Goal: Task Accomplishment & Management: Complete application form

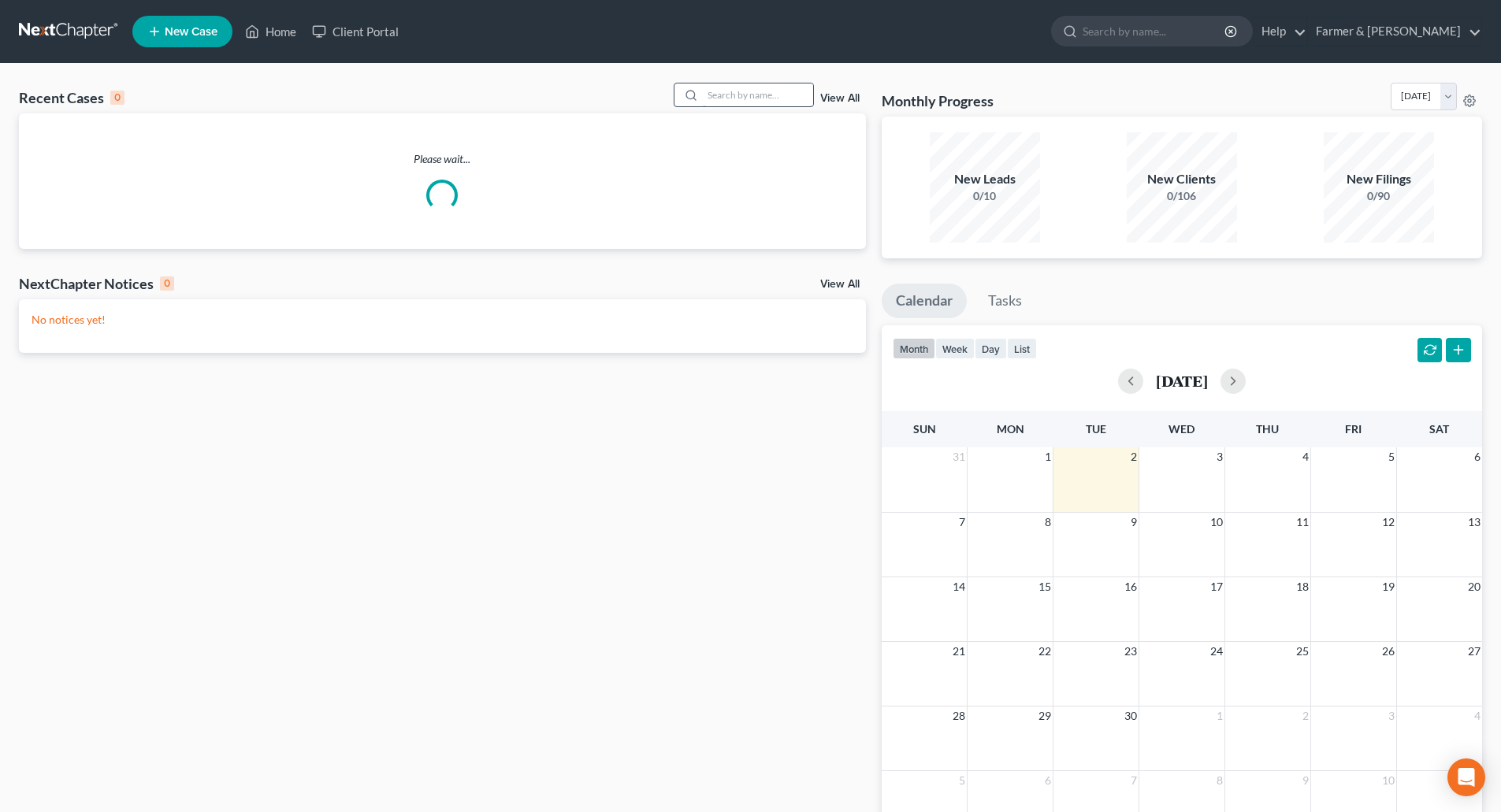
click at [741, 98] on input "search" at bounding box center [758, 95] width 110 height 23
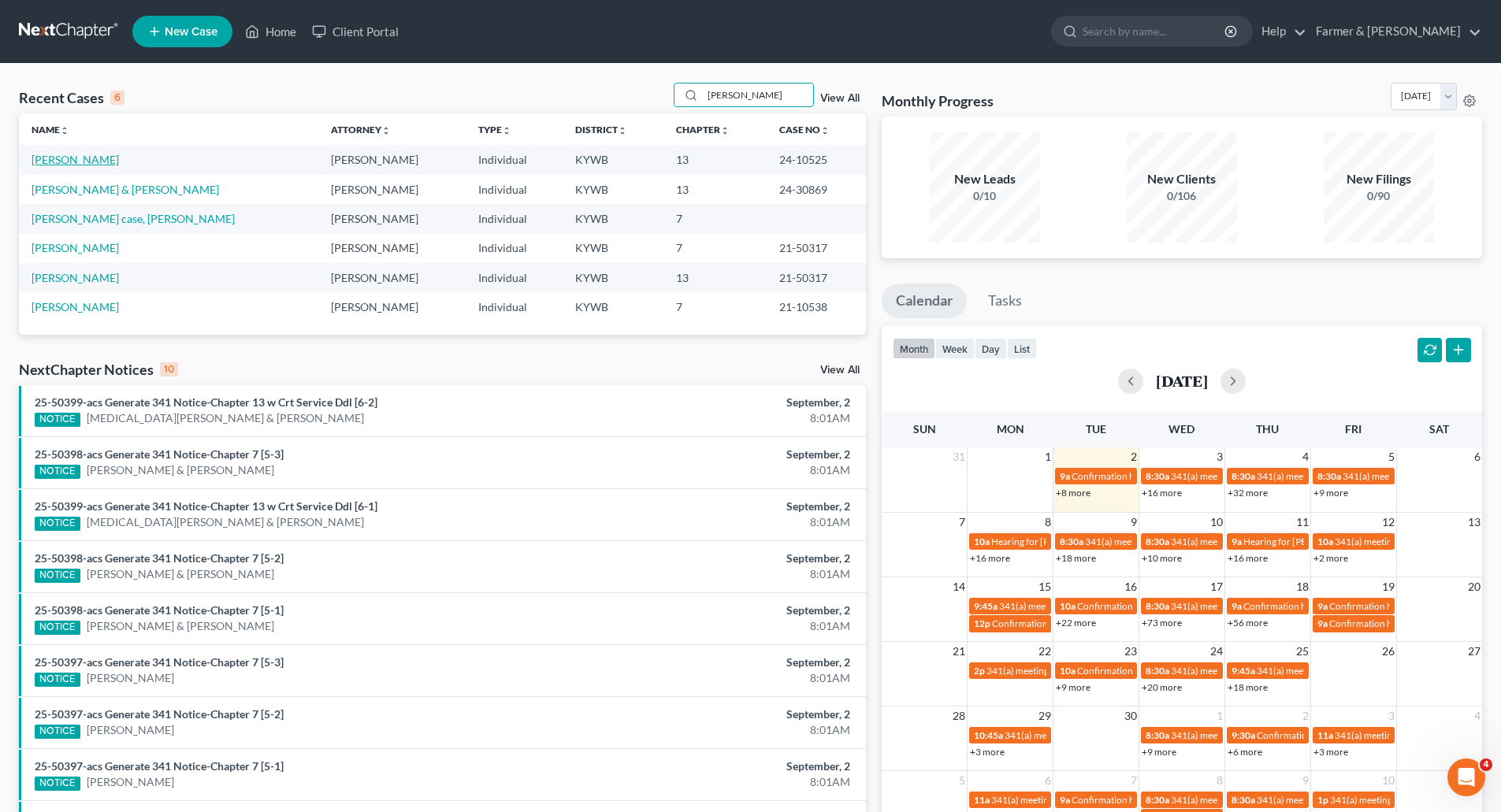
type input "[PERSON_NAME]"
click at [51, 160] on link "[PERSON_NAME]" at bounding box center [75, 159] width 87 height 13
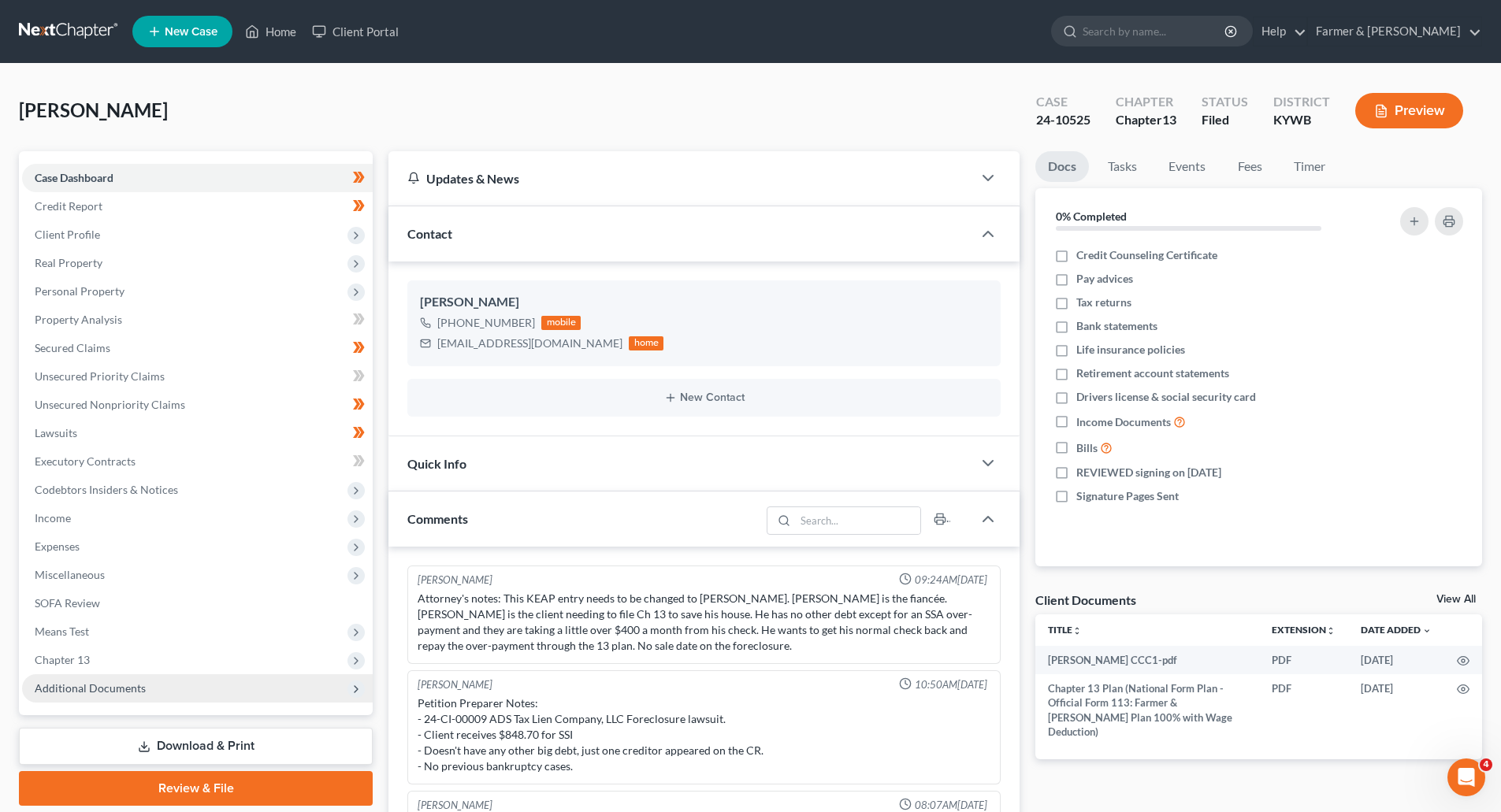
scroll to position [71, 0]
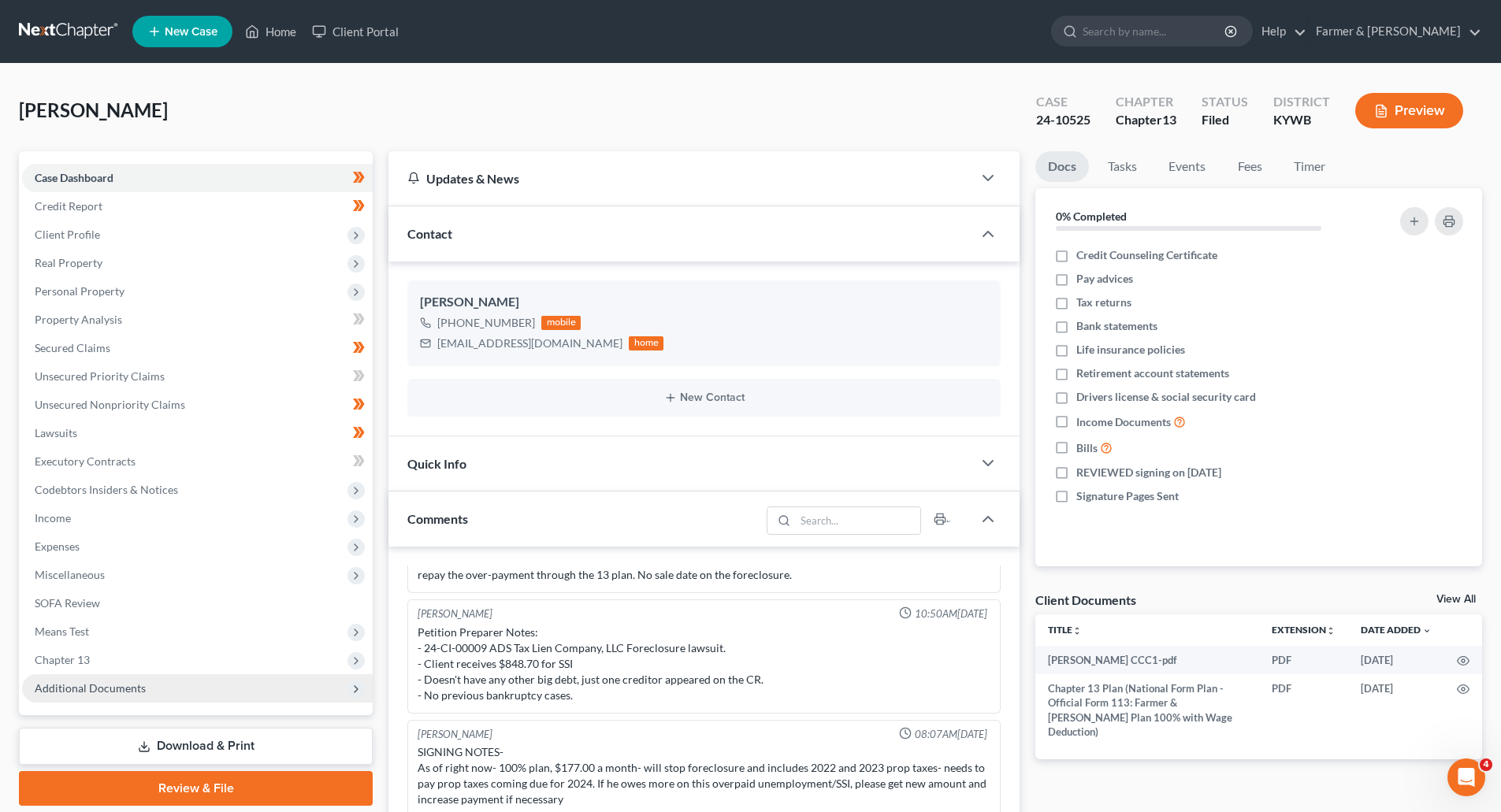
click at [48, 691] on span "Additional Documents" at bounding box center [90, 688] width 111 height 13
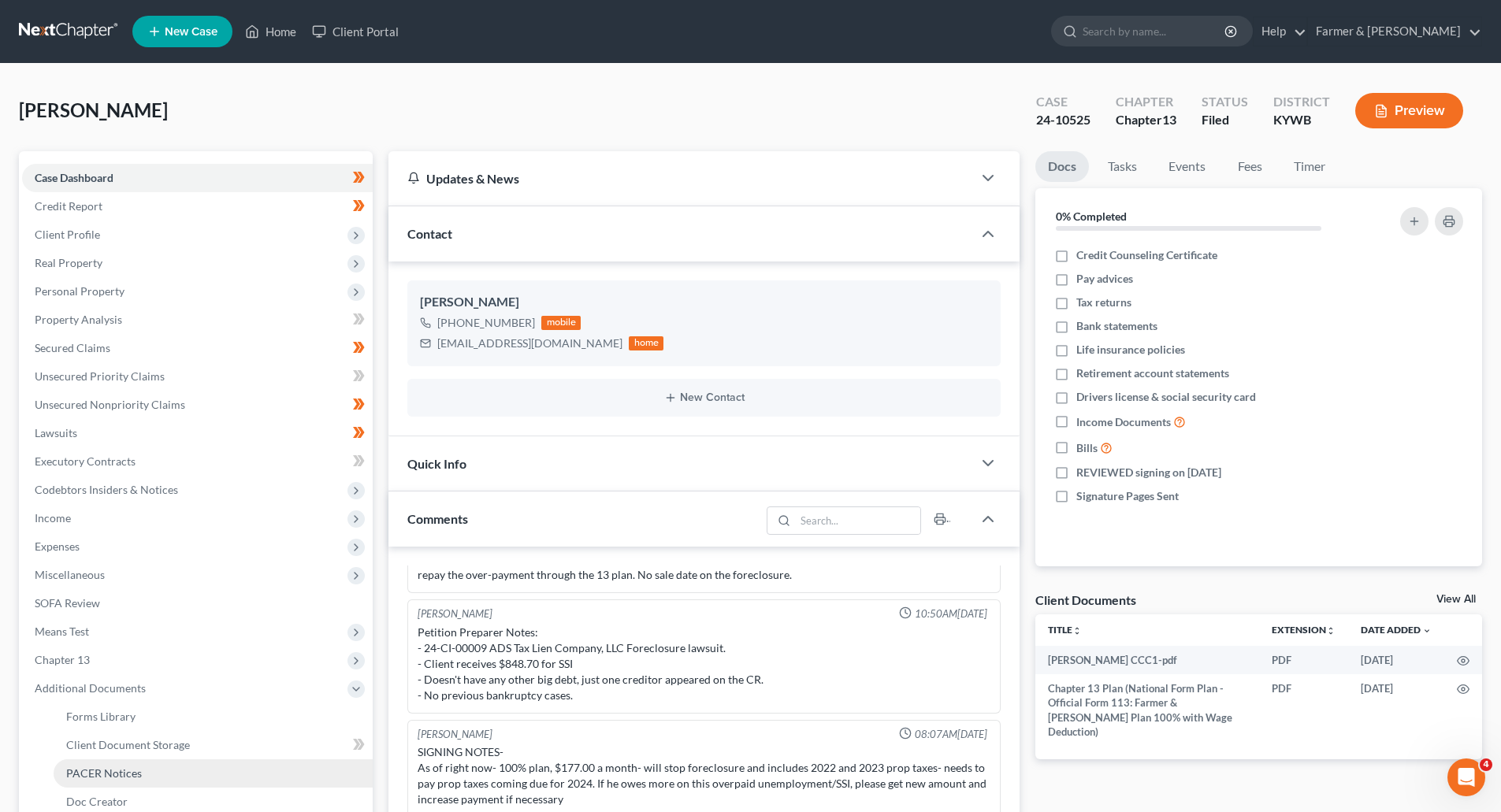
click at [65, 778] on link "PACER Notices" at bounding box center [213, 773] width 319 height 28
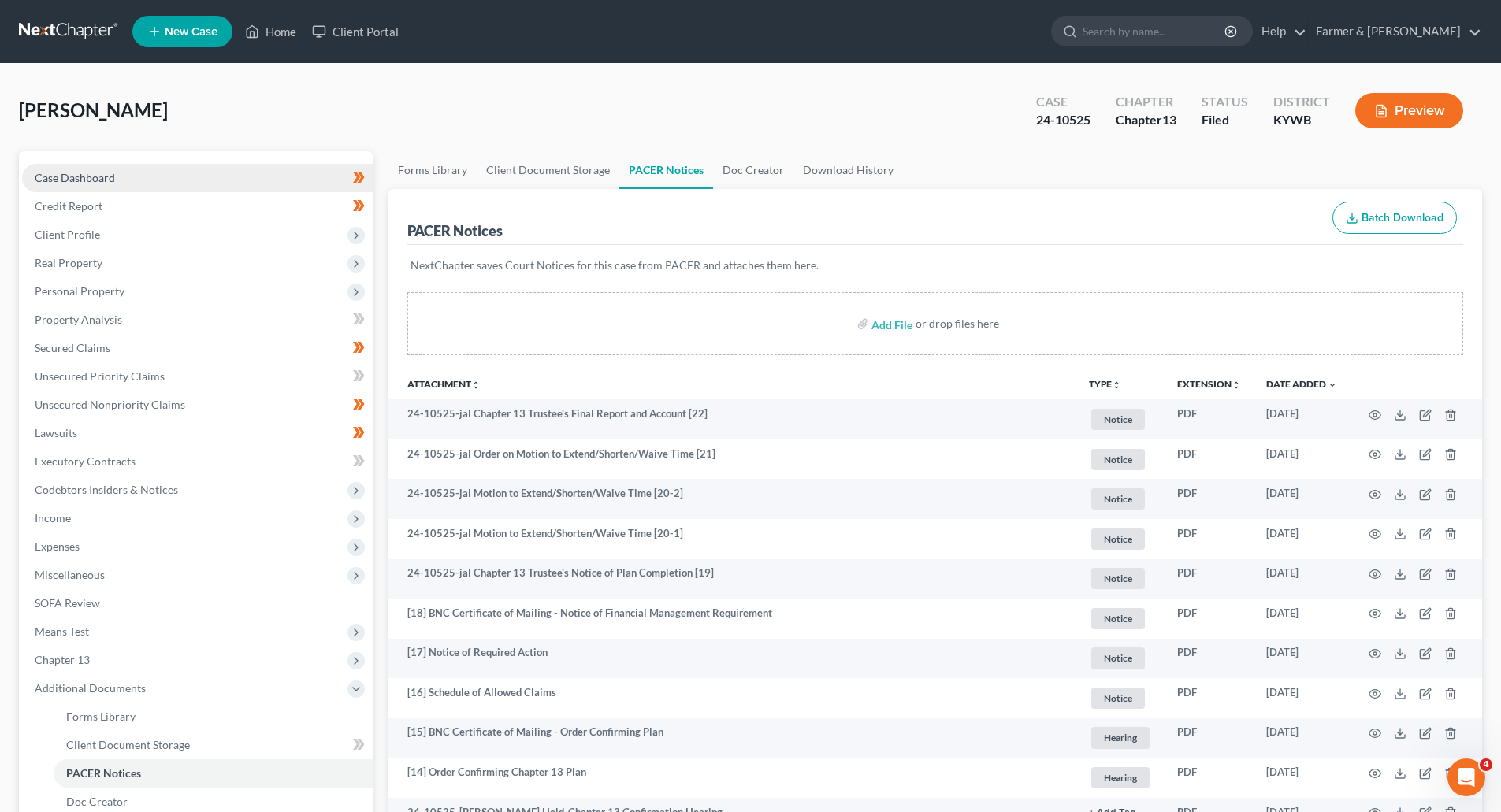
click at [46, 180] on span "Case Dashboard" at bounding box center [75, 177] width 81 height 13
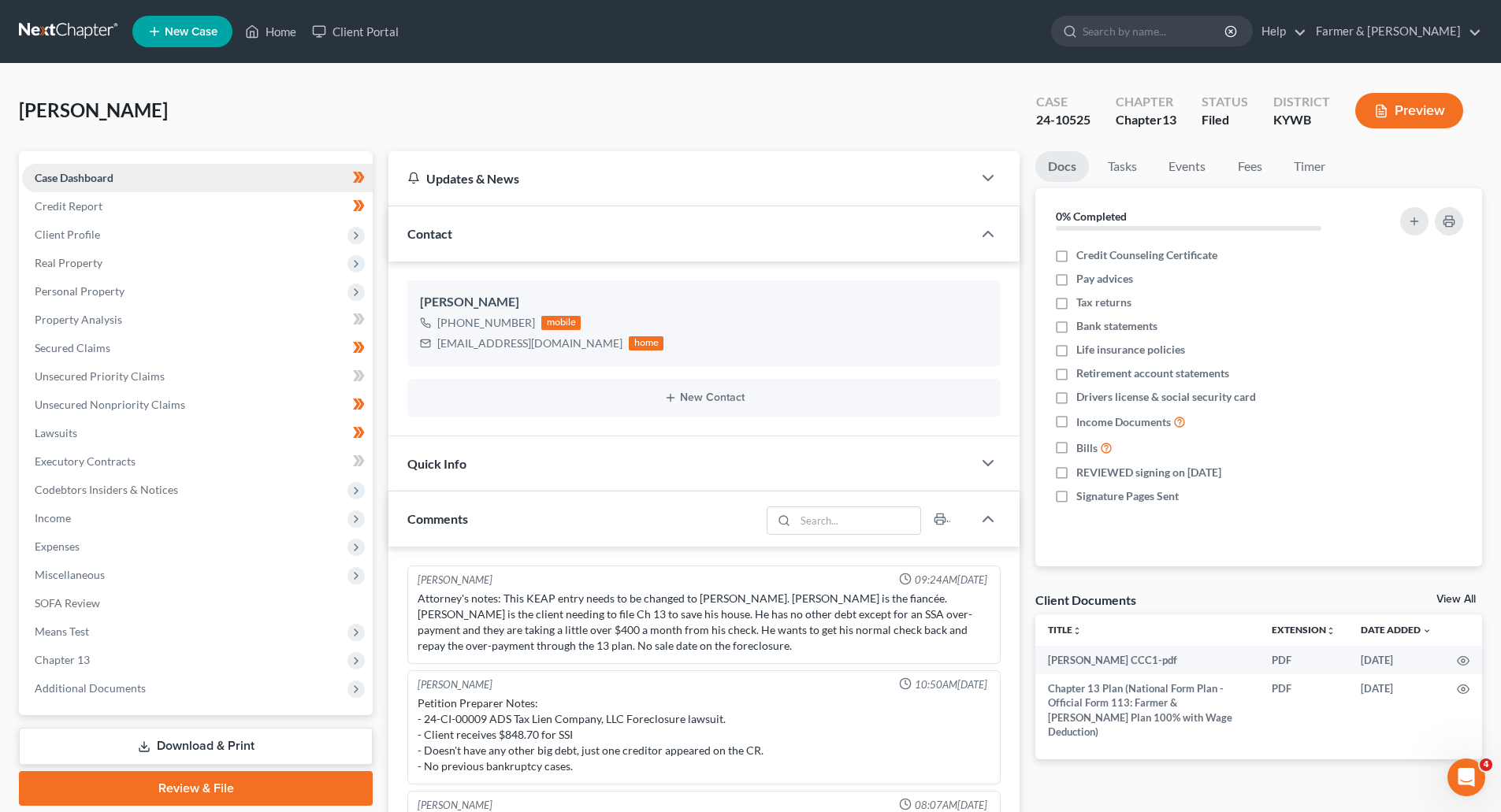
scroll to position [71, 0]
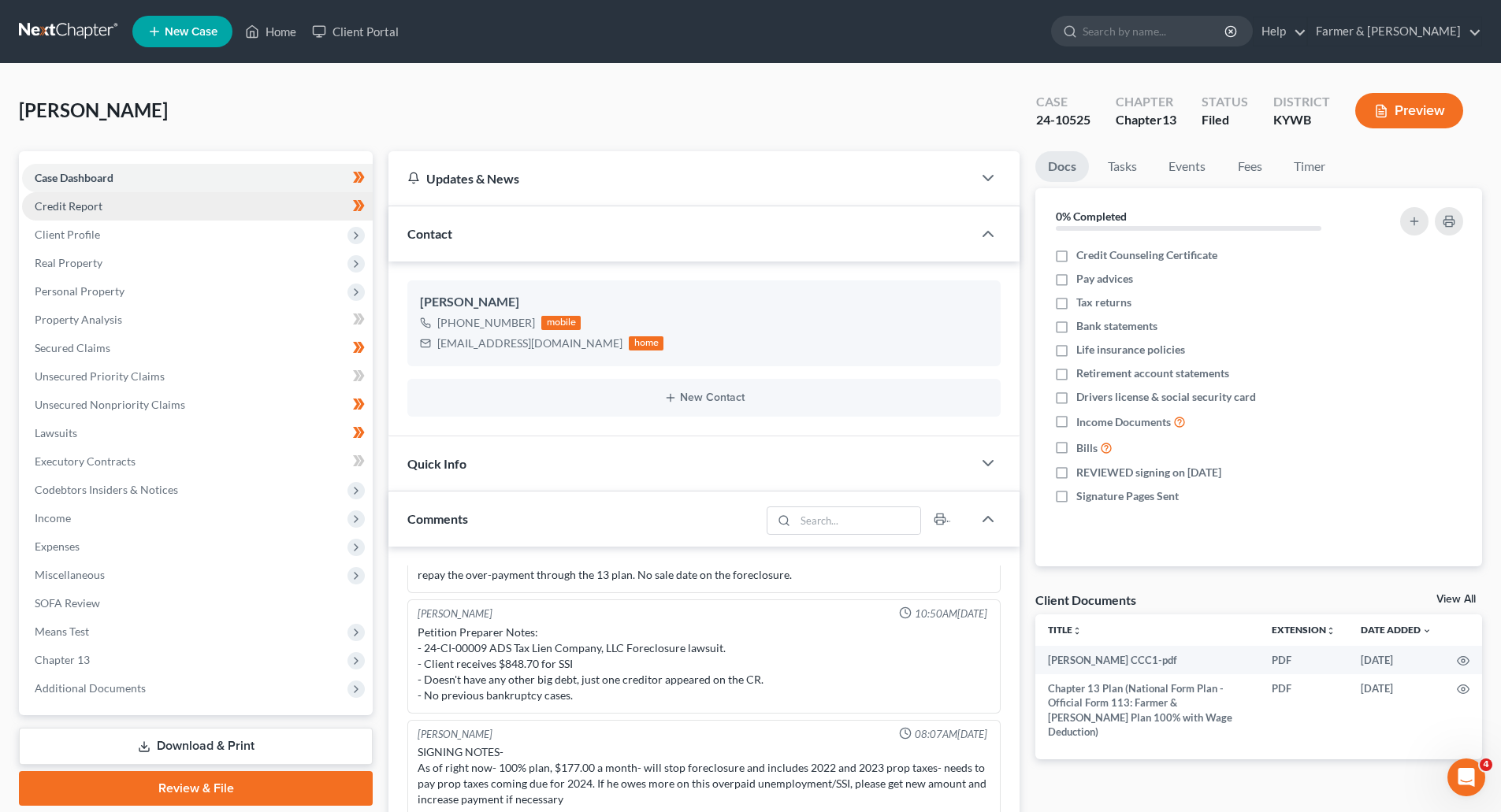
click at [58, 212] on link "Credit Report" at bounding box center [197, 207] width 351 height 28
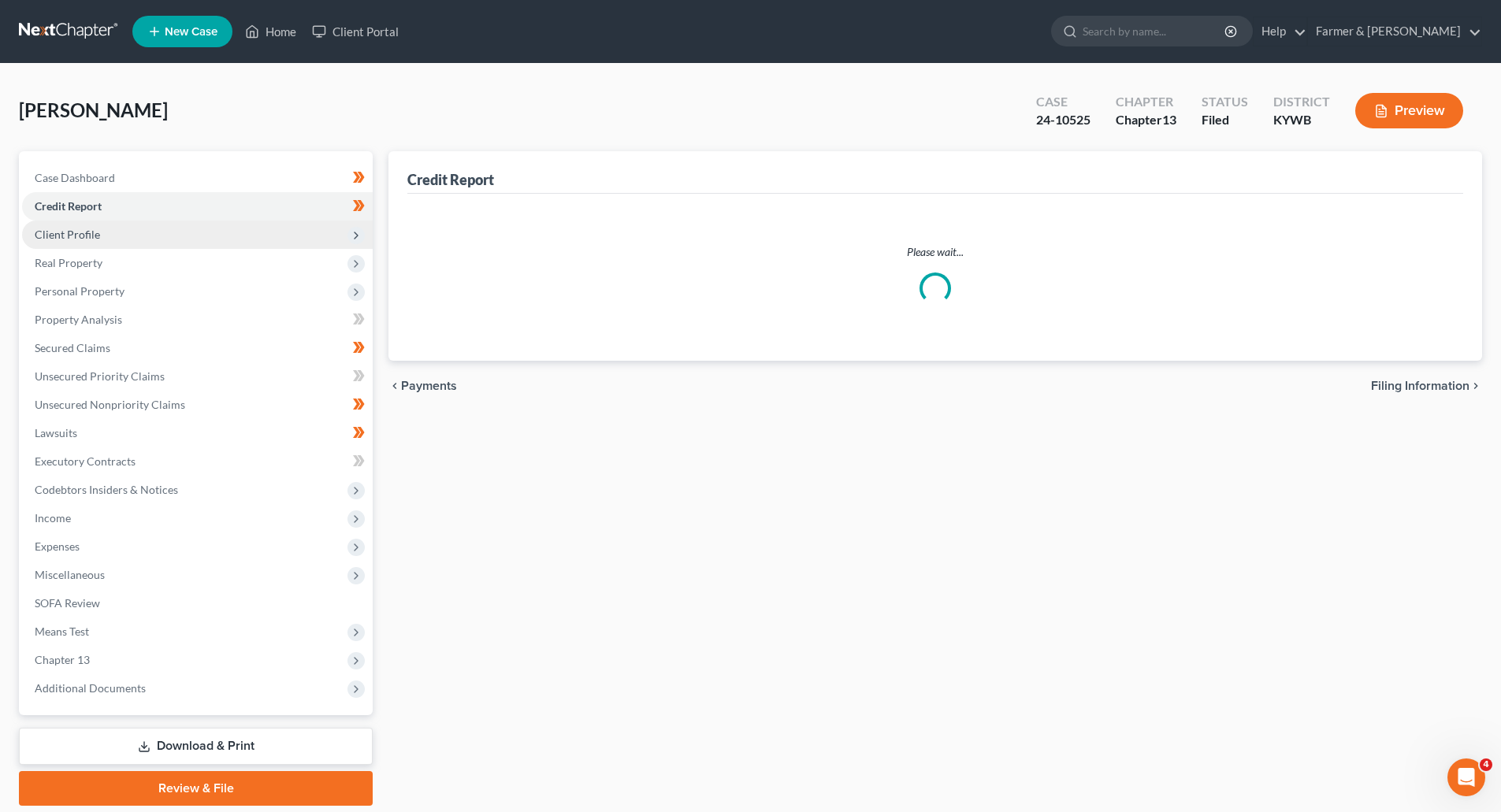
click at [64, 236] on span "Client Profile" at bounding box center [67, 234] width 65 height 13
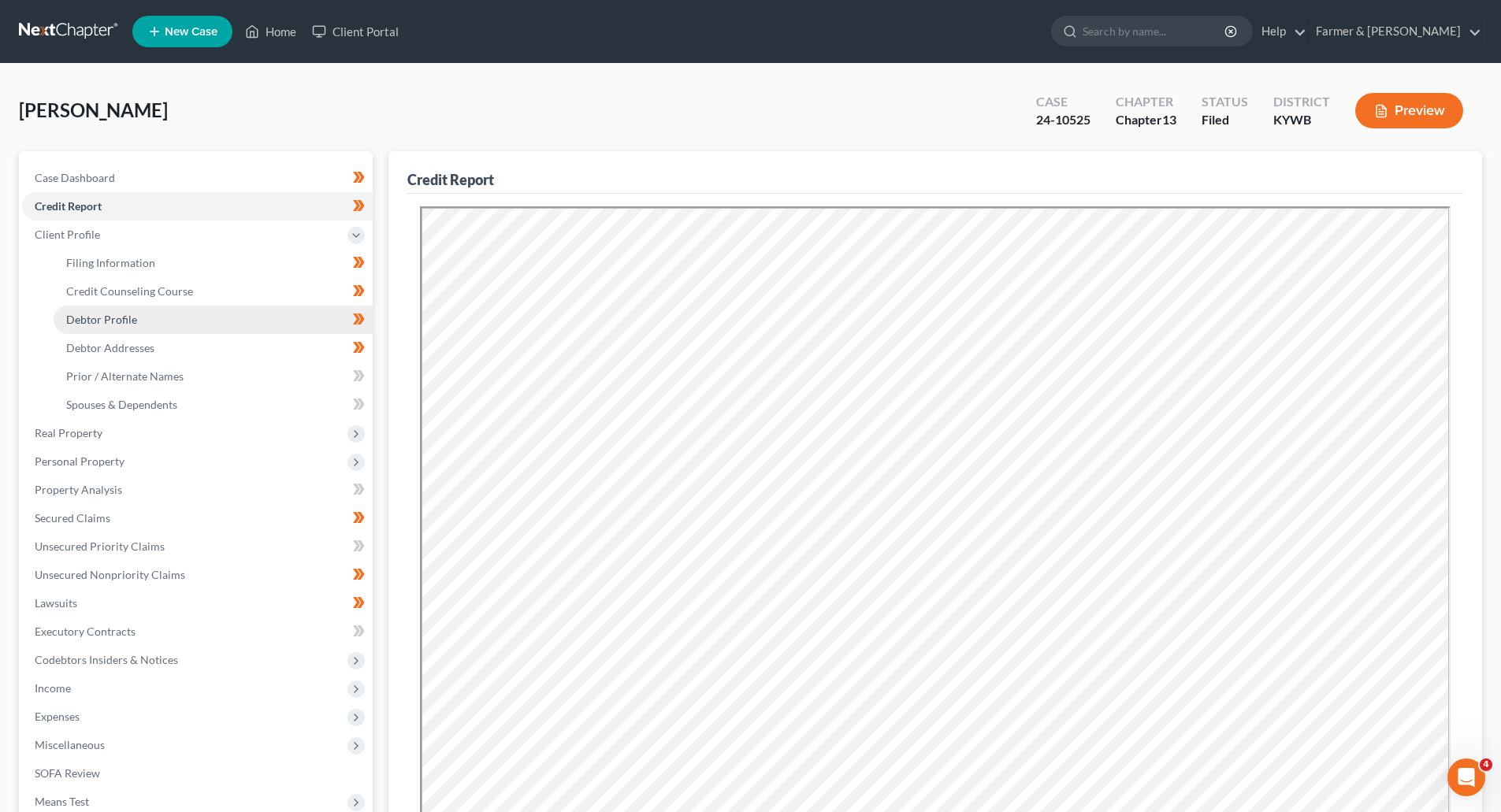
click at [104, 325] on span "Debtor Profile" at bounding box center [101, 319] width 71 height 13
select select "0"
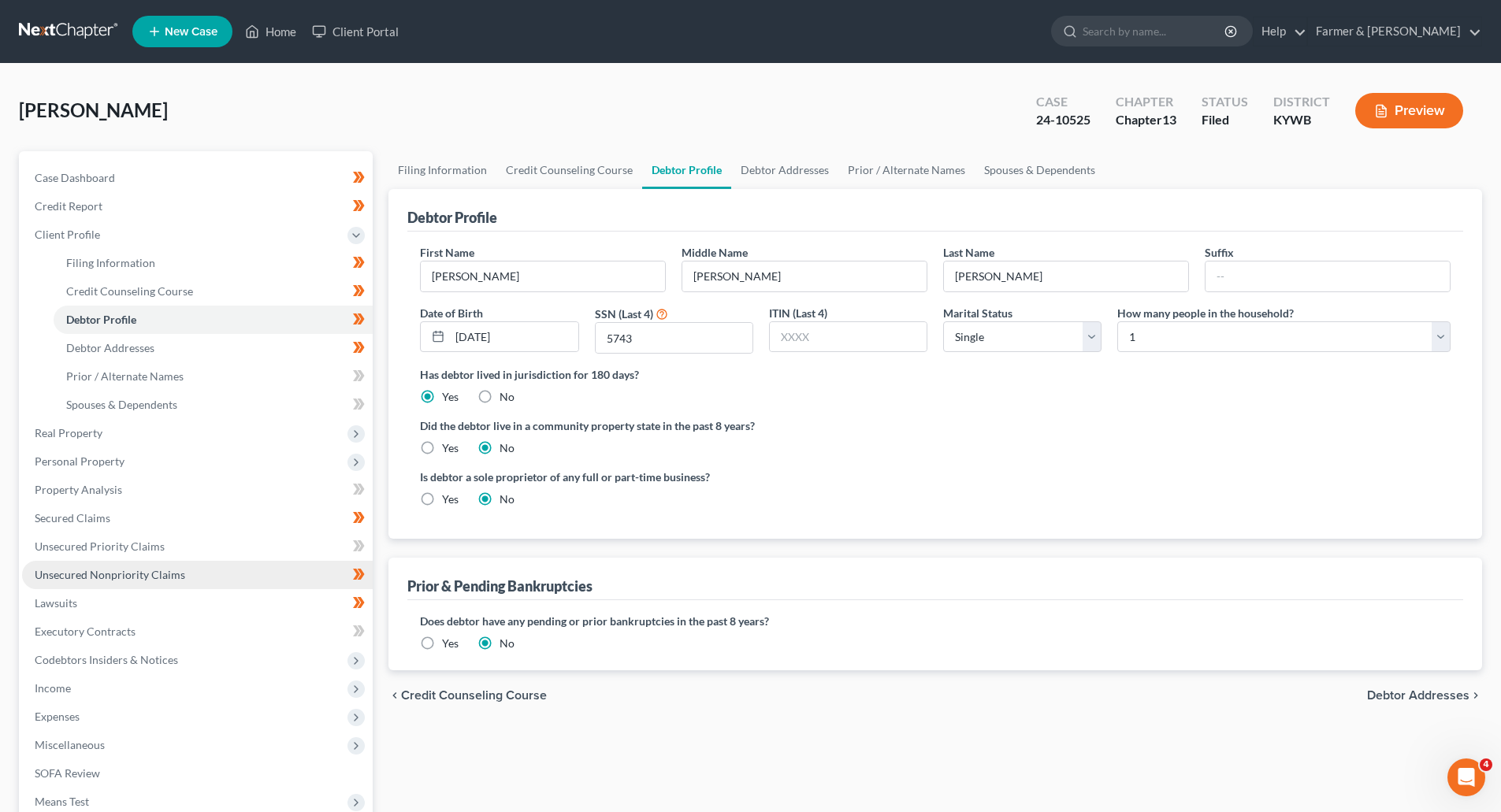
click at [77, 574] on span "Unsecured Nonpriority Claims" at bounding box center [110, 574] width 151 height 13
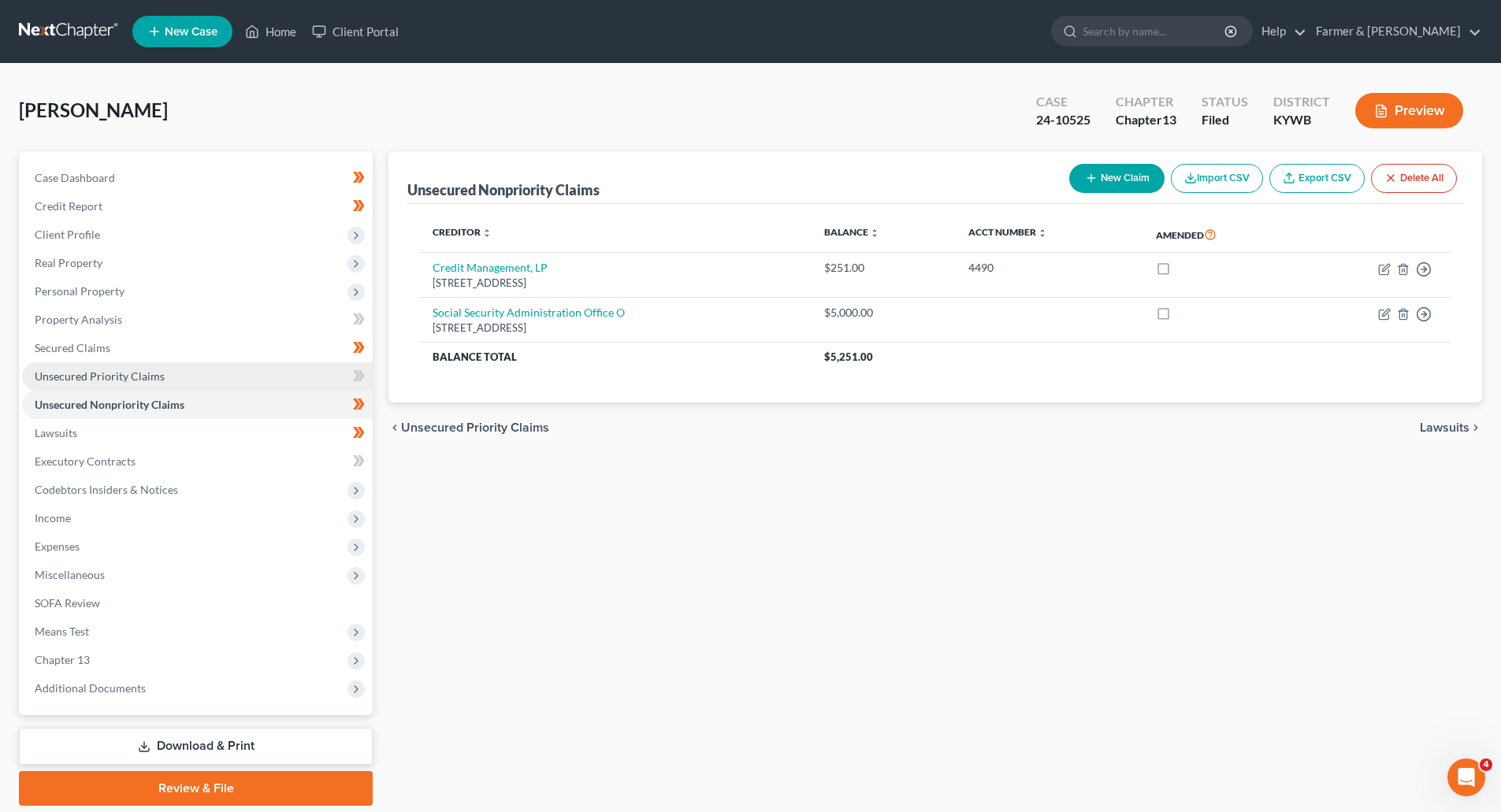
click at [87, 378] on span "Unsecured Priority Claims" at bounding box center [99, 376] width 130 height 13
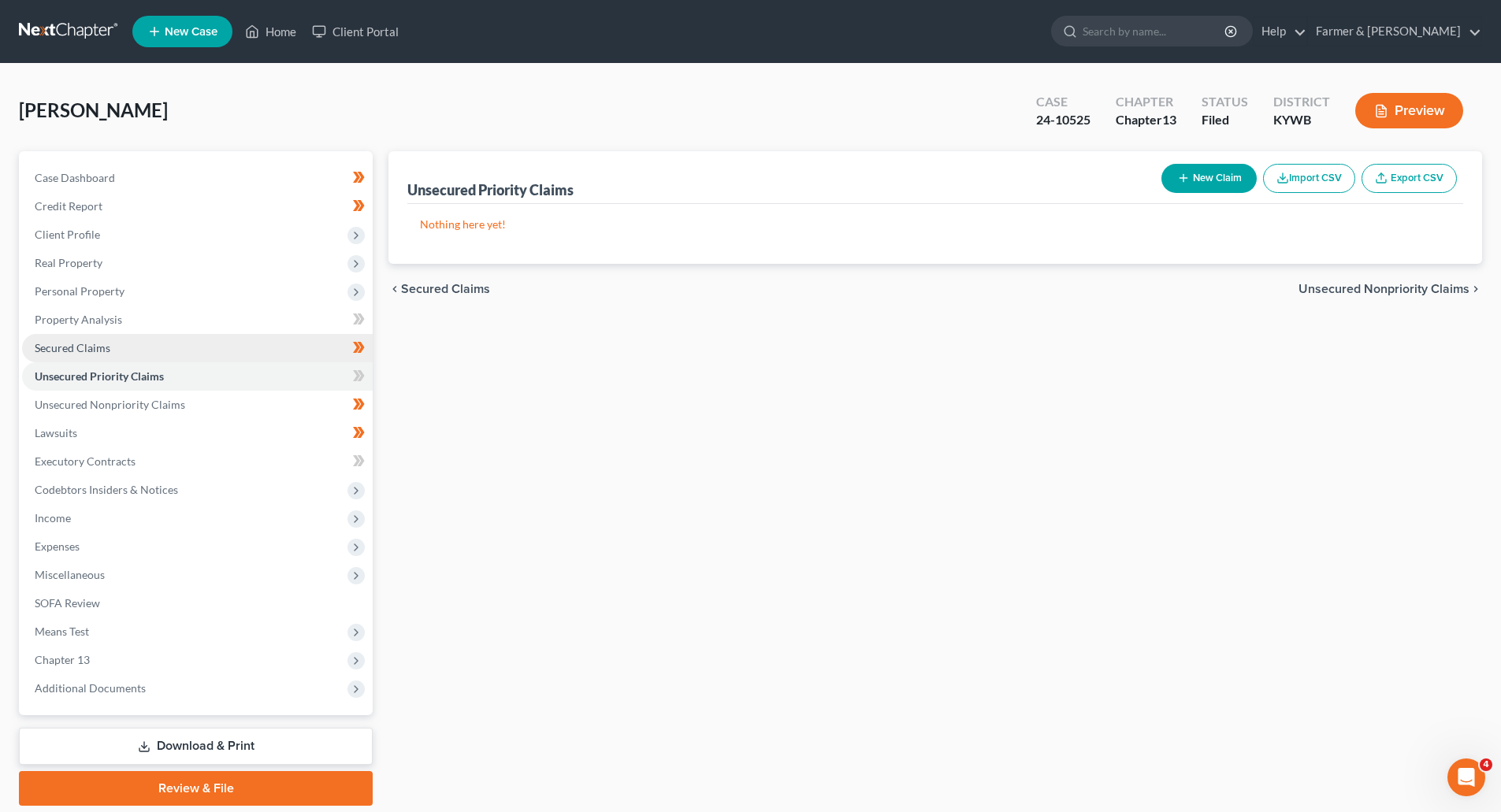
click at [68, 351] on span "Secured Claims" at bounding box center [73, 348] width 76 height 13
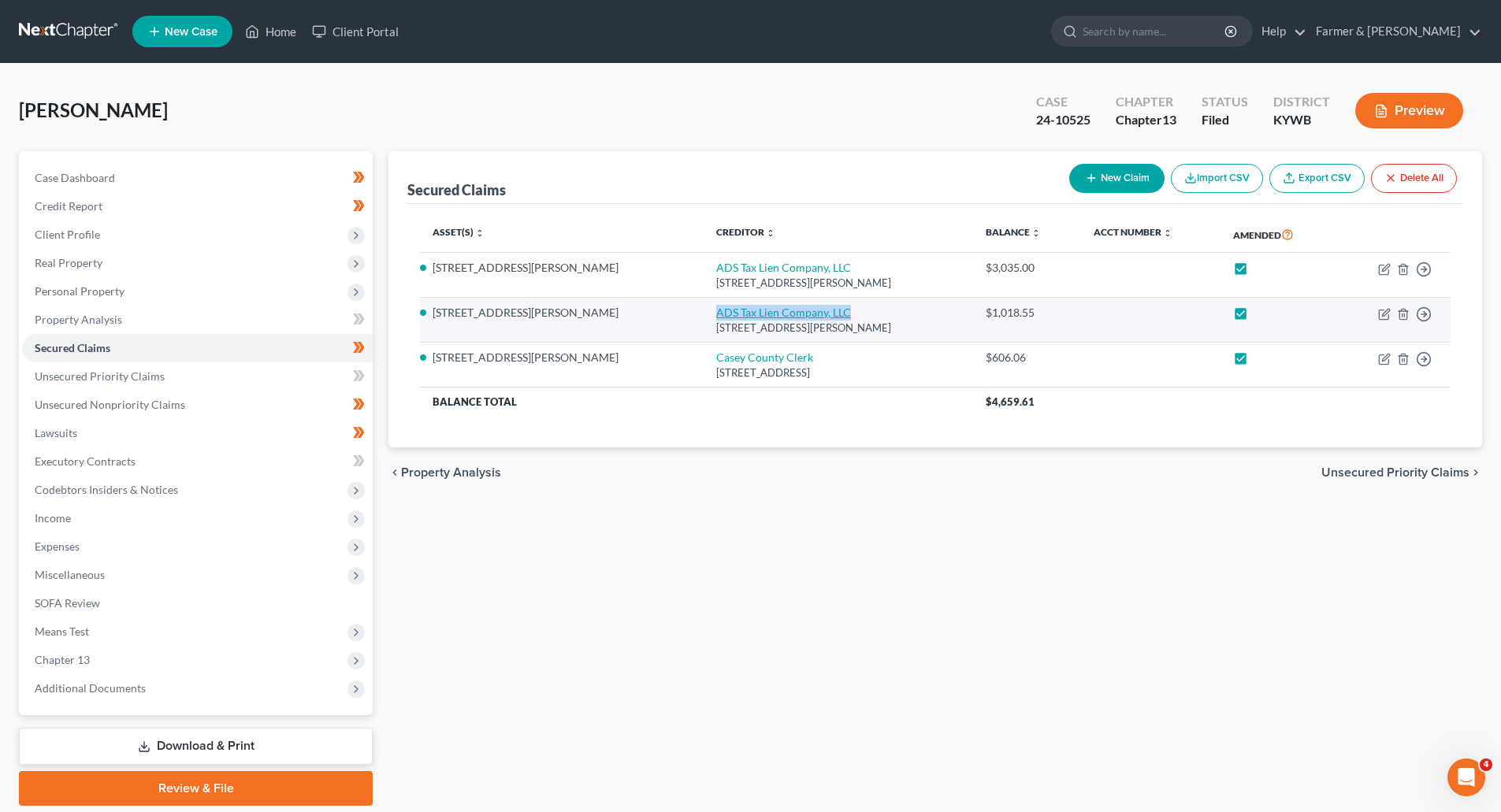
drag, startPoint x: 608, startPoint y: 315, endPoint x: 749, endPoint y: 310, distance: 141.1
click at [749, 310] on td "ADS Tax Lien Company, LLC [STREET_ADDRESS][PERSON_NAME]" at bounding box center [837, 319] width 268 height 45
copy link "ADS Tax Lien Company, LLC"
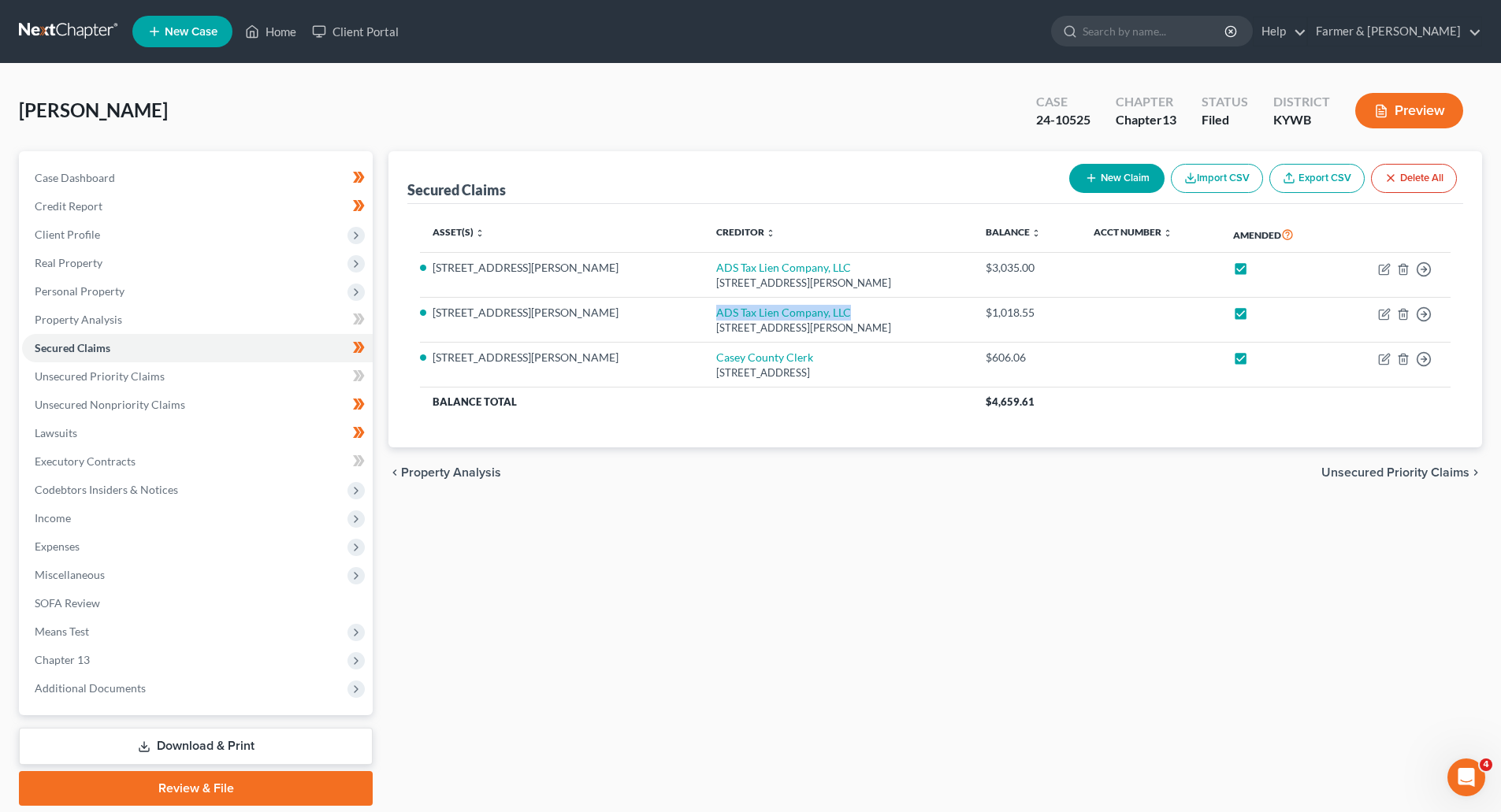
click at [40, 27] on link at bounding box center [69, 31] width 100 height 28
